Goal: Communication & Community: Connect with others

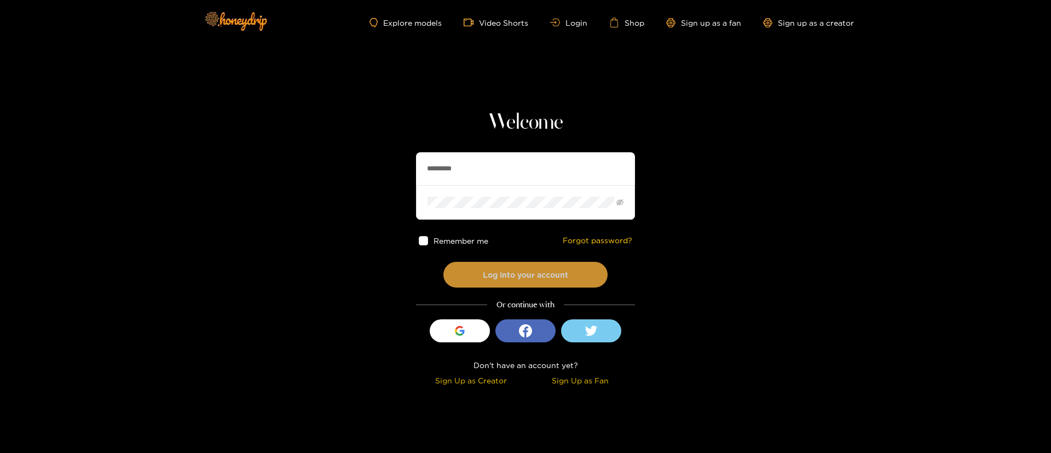
click at [556, 277] on button "Log into your account" at bounding box center [525, 275] width 164 height 26
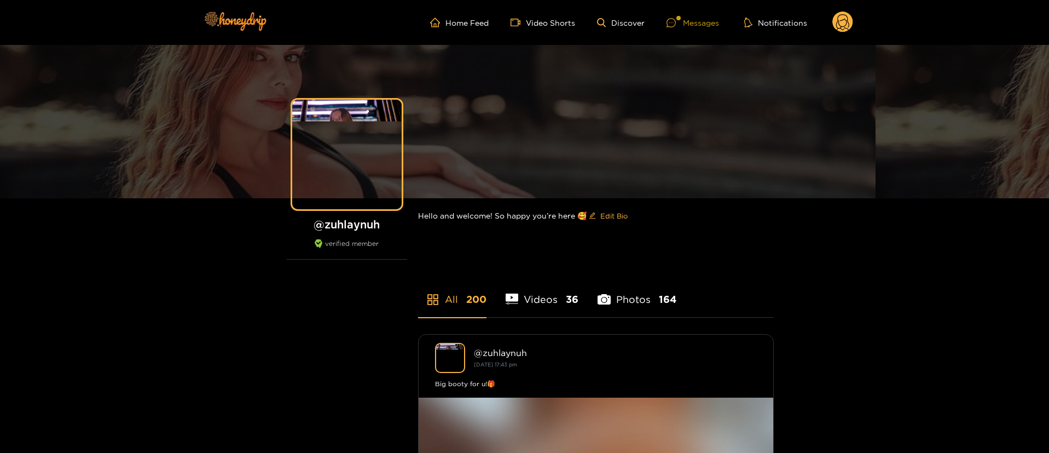
click at [700, 16] on div "Messages" at bounding box center [693, 22] width 53 height 13
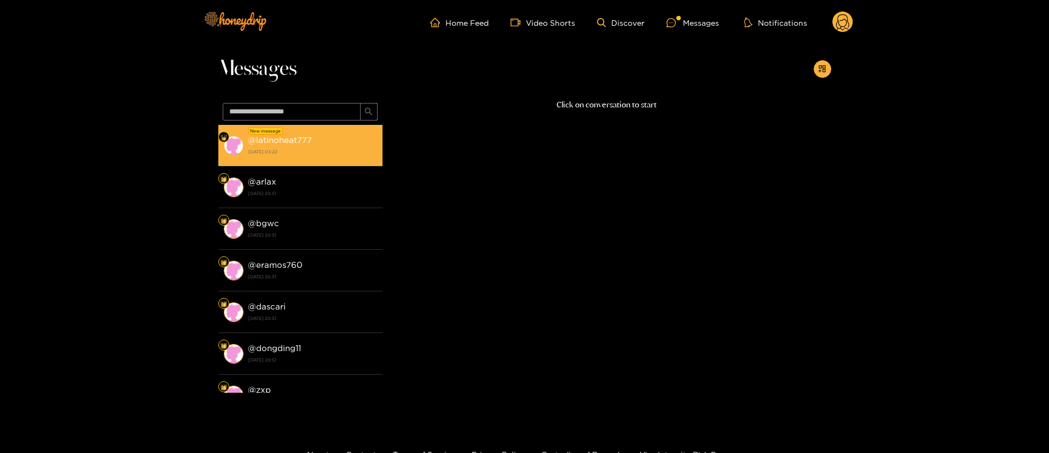
click at [226, 136] on img at bounding box center [224, 137] width 7 height 7
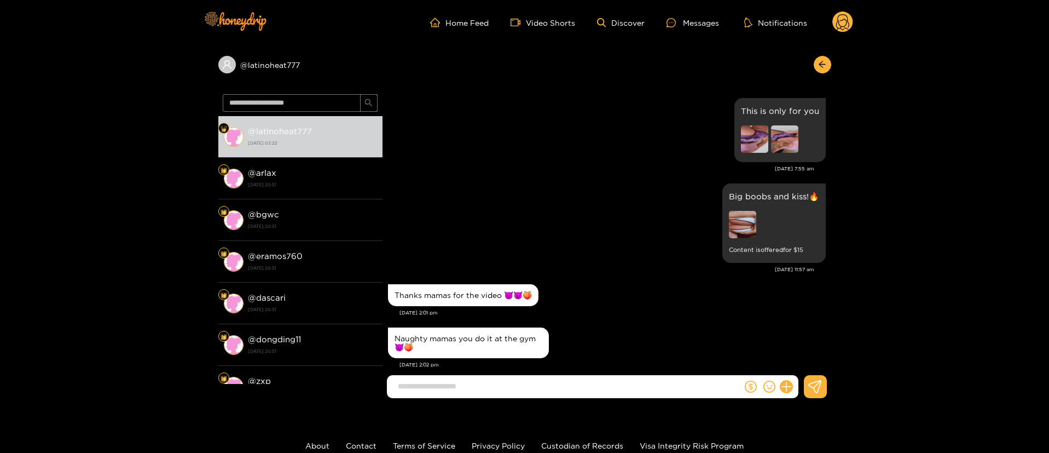
scroll to position [1164, 0]
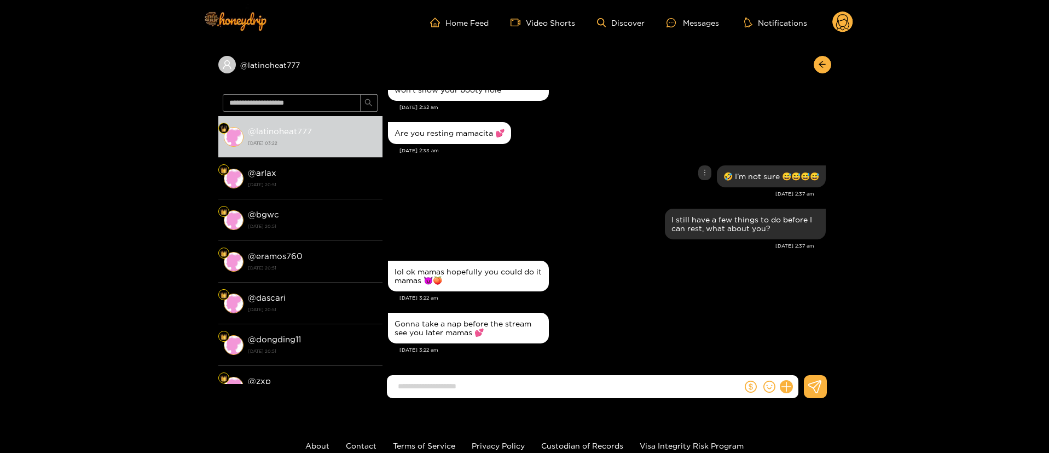
click at [579, 183] on div "🤣 I’m not sure 😅😅😅😅" at bounding box center [607, 176] width 438 height 27
click at [513, 395] on input at bounding box center [567, 386] width 350 height 18
type input "*"
drag, startPoint x: 473, startPoint y: 331, endPoint x: 487, endPoint y: 334, distance: 13.5
click at [487, 334] on div "Gonna take a nap before the stream see you later mamas 💕" at bounding box center [469, 328] width 148 height 18
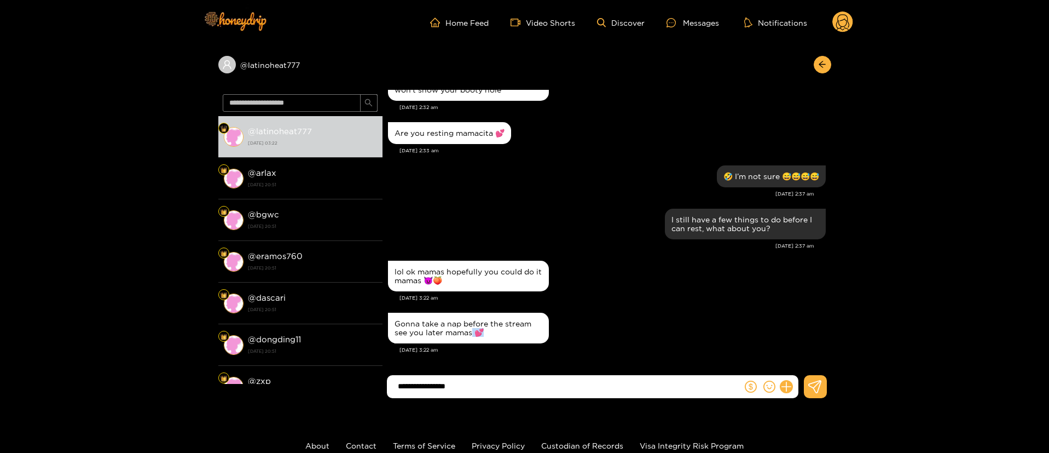
copy div "💕"
click at [472, 385] on input "**********" at bounding box center [567, 386] width 350 height 18
paste input "****"
type input "**********"
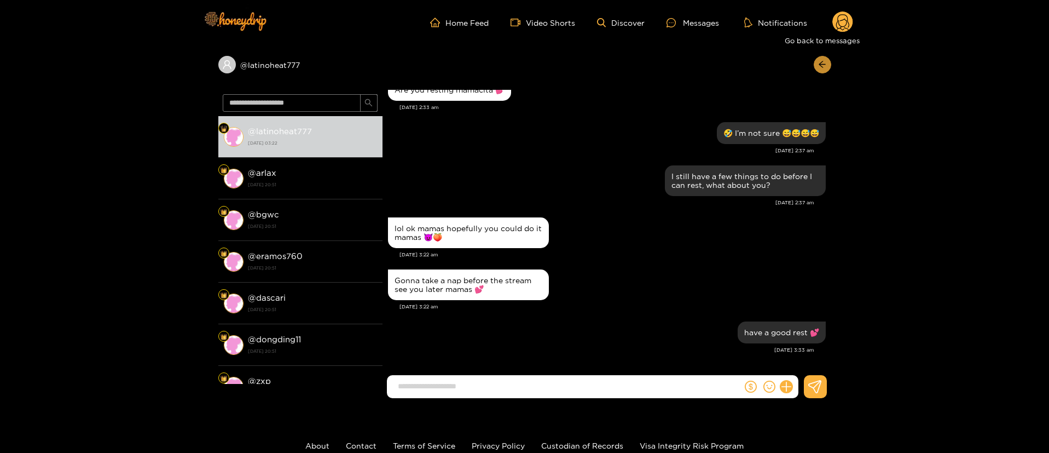
click at [818, 70] on button "button" at bounding box center [823, 65] width 18 height 18
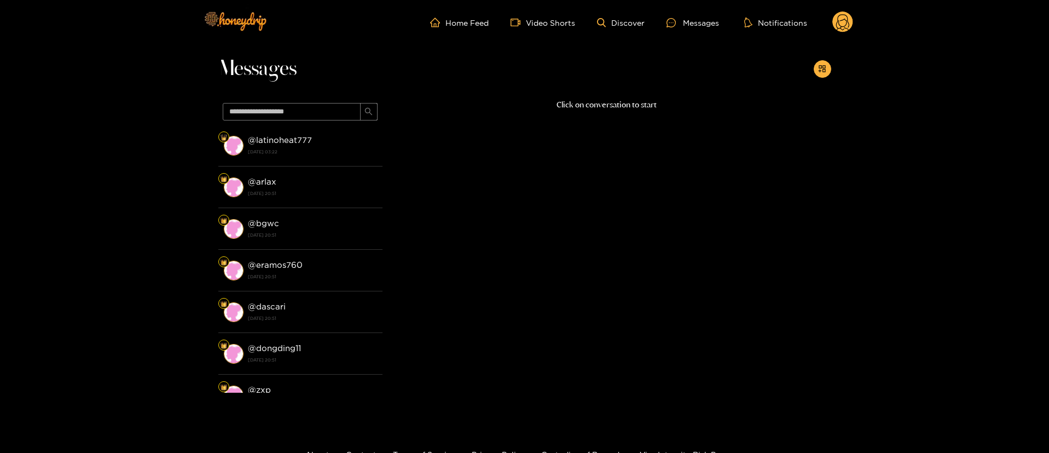
click at [842, 24] on circle at bounding box center [843, 21] width 21 height 21
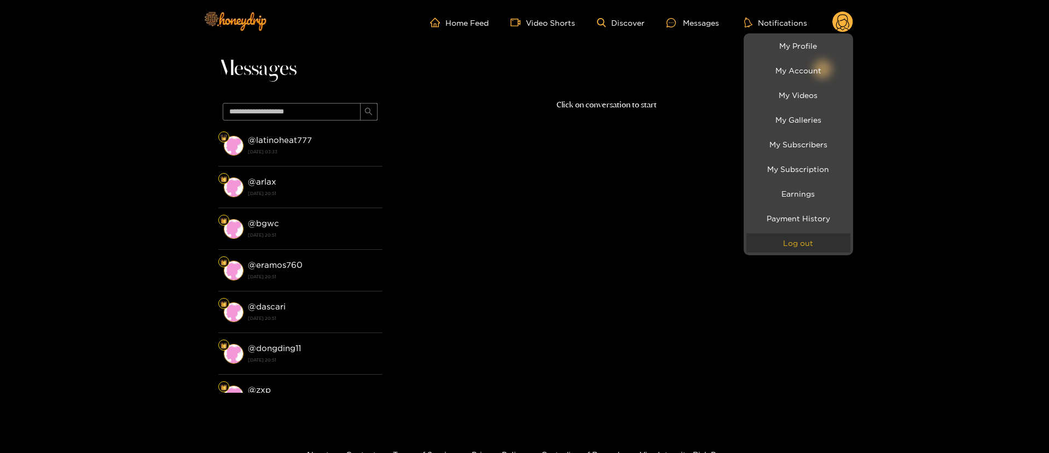
click at [801, 246] on button "Log out" at bounding box center [799, 242] width 104 height 19
